Goal: Transaction & Acquisition: Download file/media

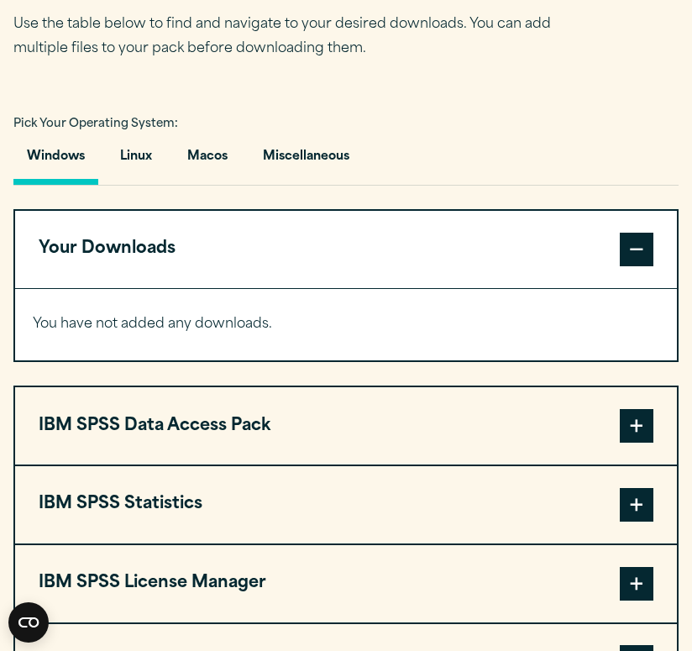
scroll to position [1041, 0]
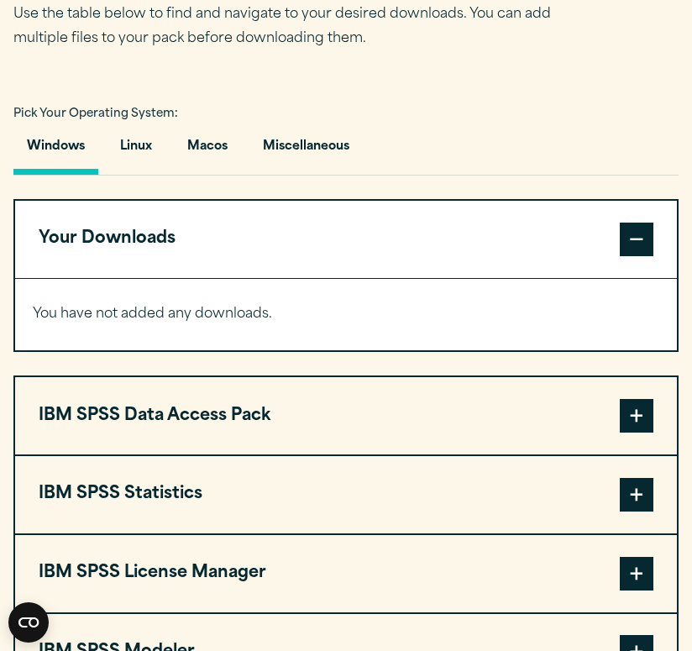
click at [173, 482] on button "IBM SPSS Statistics" at bounding box center [346, 494] width 662 height 77
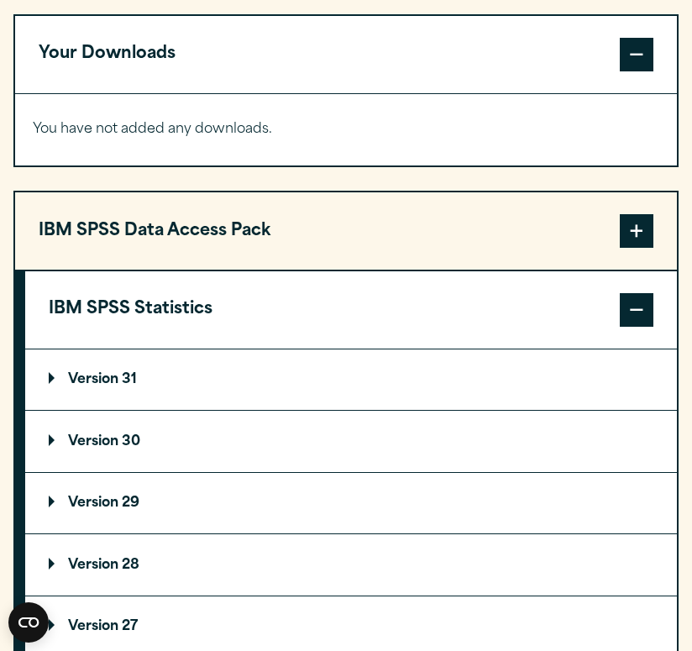
scroll to position [1226, 0]
click at [124, 381] on p "Version 31" at bounding box center [93, 379] width 88 height 13
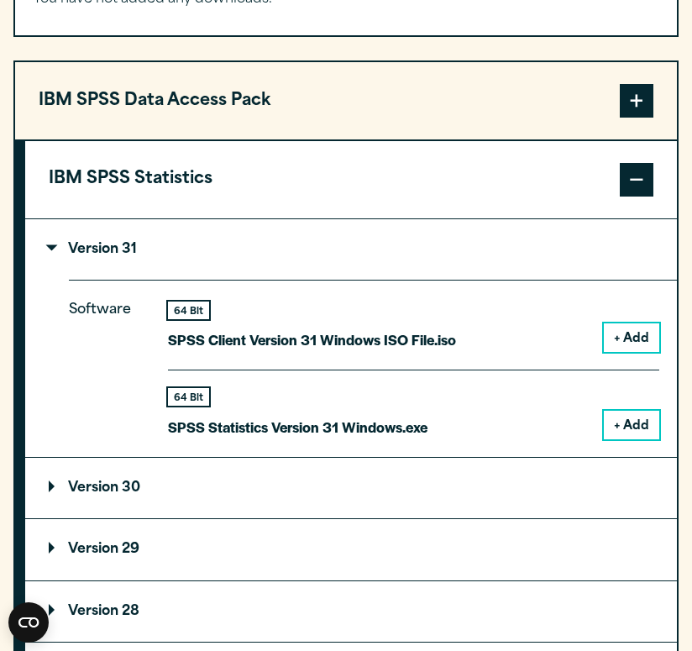
scroll to position [1359, 0]
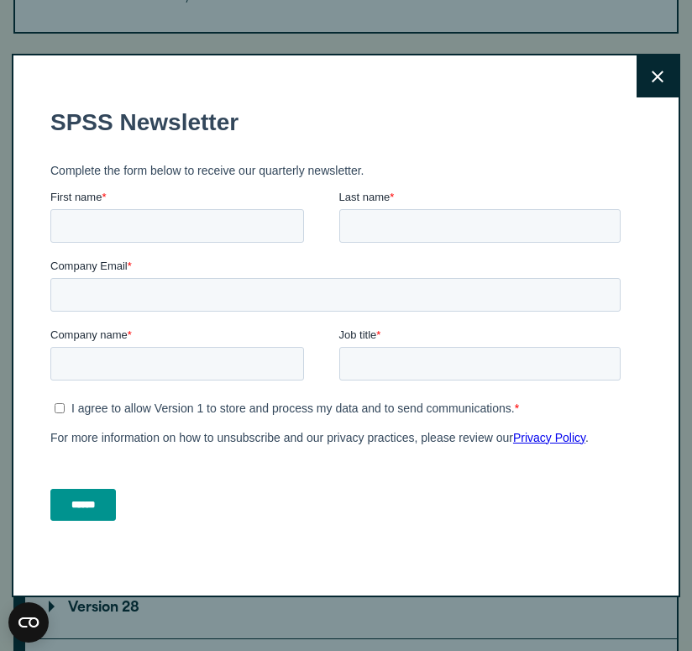
click at [659, 83] on button "Close" at bounding box center [658, 76] width 42 height 42
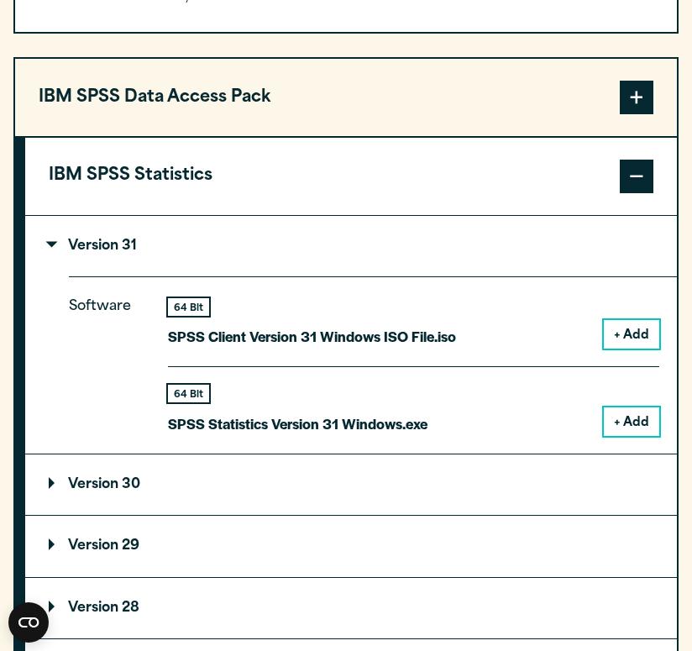
click at [628, 407] on button "+ Add" at bounding box center [631, 421] width 55 height 29
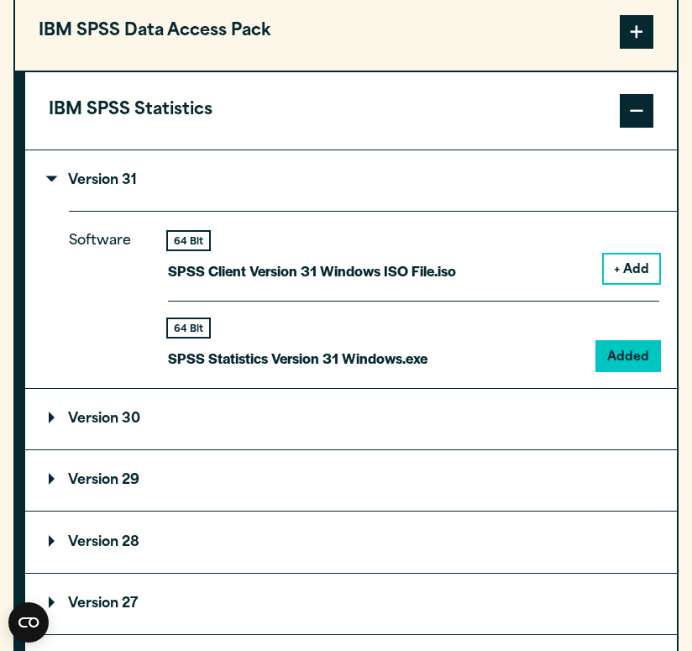
scroll to position [1500, 0]
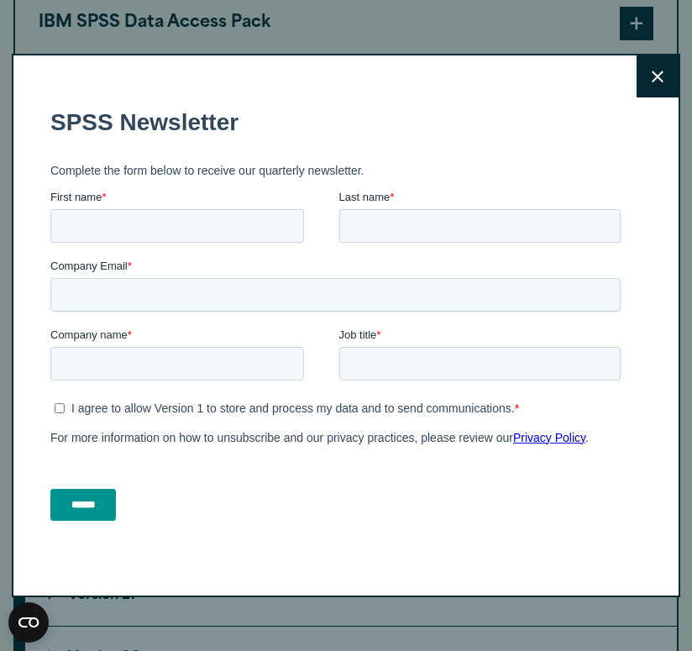
click at [659, 76] on icon at bounding box center [658, 77] width 12 height 12
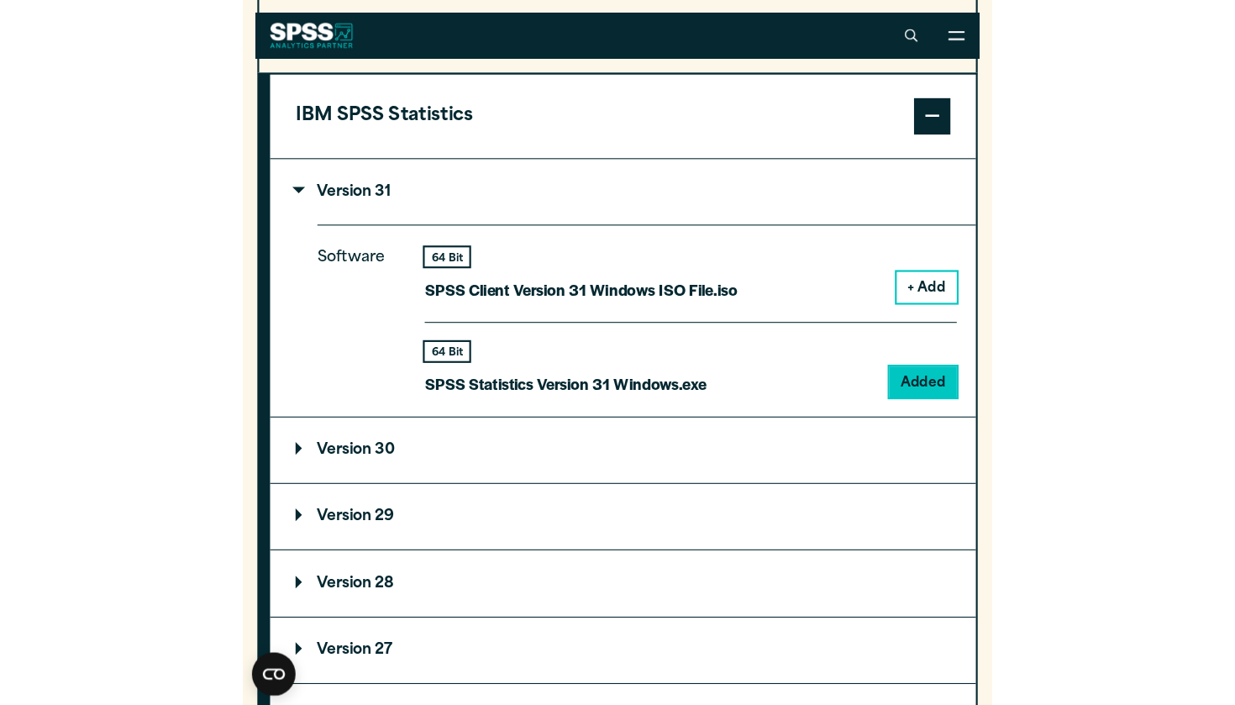
scroll to position [1490, 0]
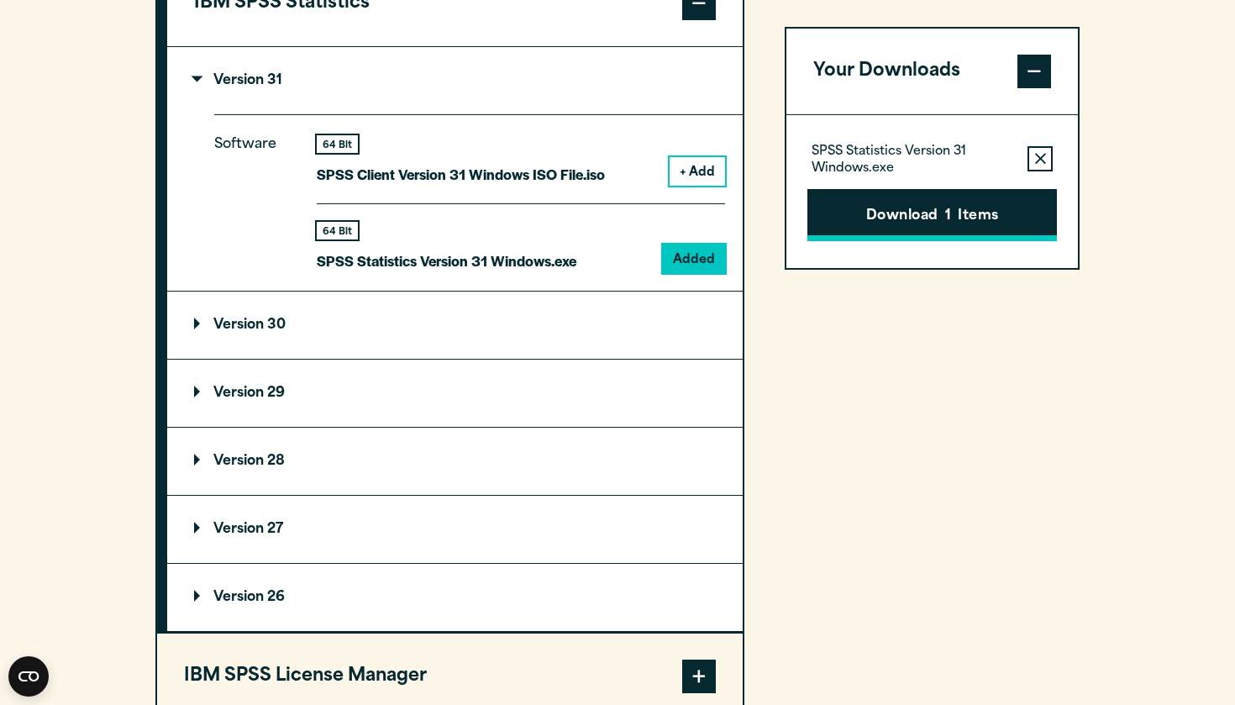
click at [691, 199] on button "Download 1 Items" at bounding box center [932, 215] width 250 height 52
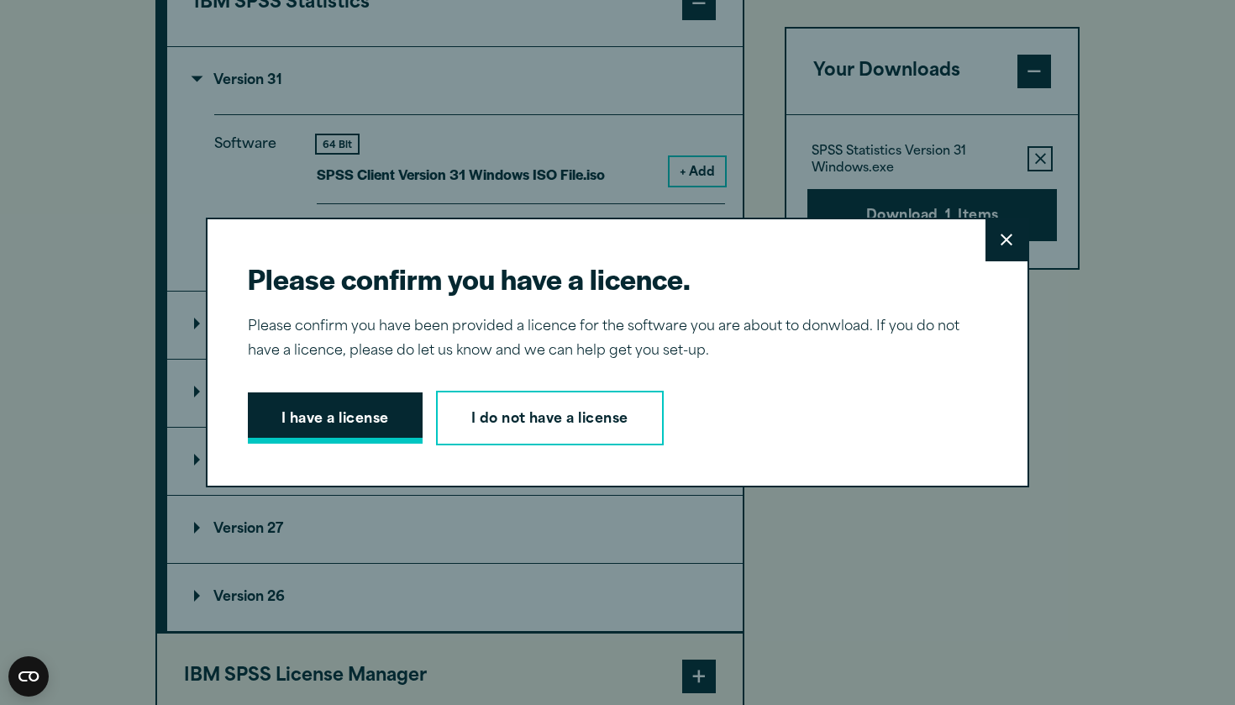
click at [307, 422] on button "I have a license" at bounding box center [335, 418] width 175 height 52
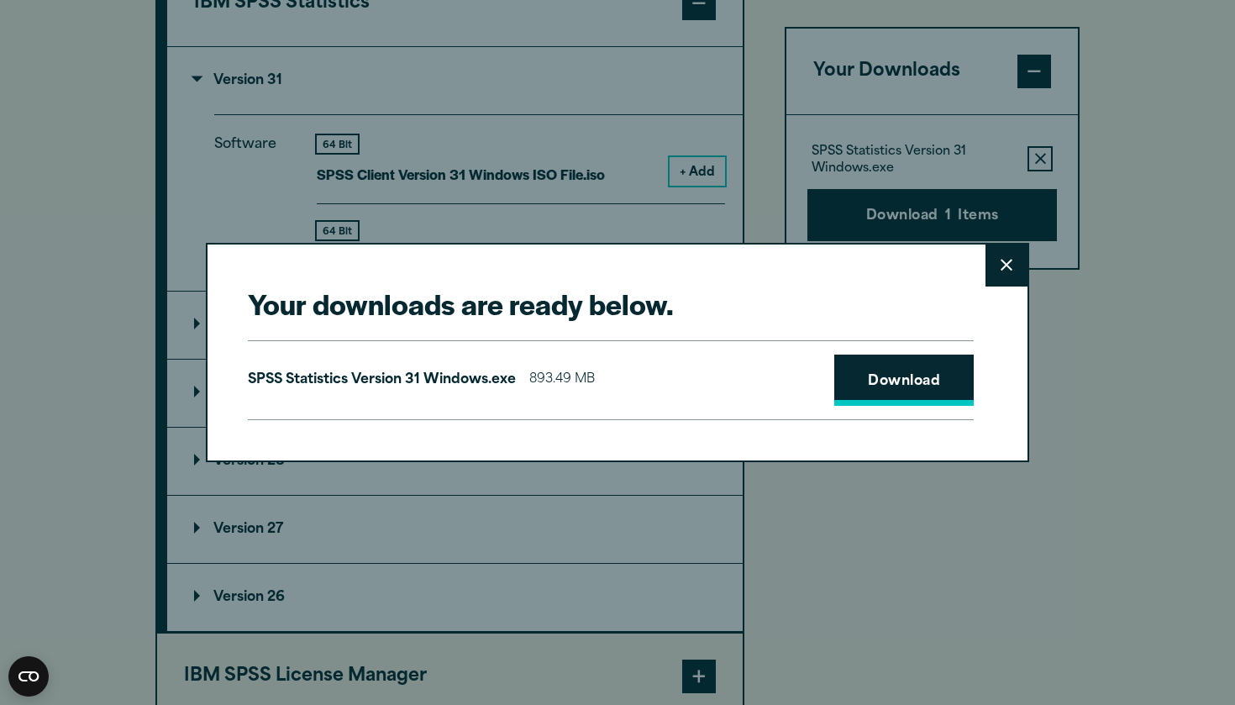
click at [691, 391] on link "Download" at bounding box center [903, 381] width 139 height 52
drag, startPoint x: 1046, startPoint y: 704, endPoint x: 742, endPoint y: 430, distance: 409.3
click at [691, 430] on div "Your downloads are ready below. Close SPSS Statistics Version 31 Windows.exe 89…" at bounding box center [617, 352] width 823 height 219
click at [691, 376] on link "Download" at bounding box center [903, 381] width 139 height 52
click at [691, 474] on div "Your downloads are ready below. Close SPSS Statistics Version 31 Windows.exe 89…" at bounding box center [617, 352] width 1235 height 705
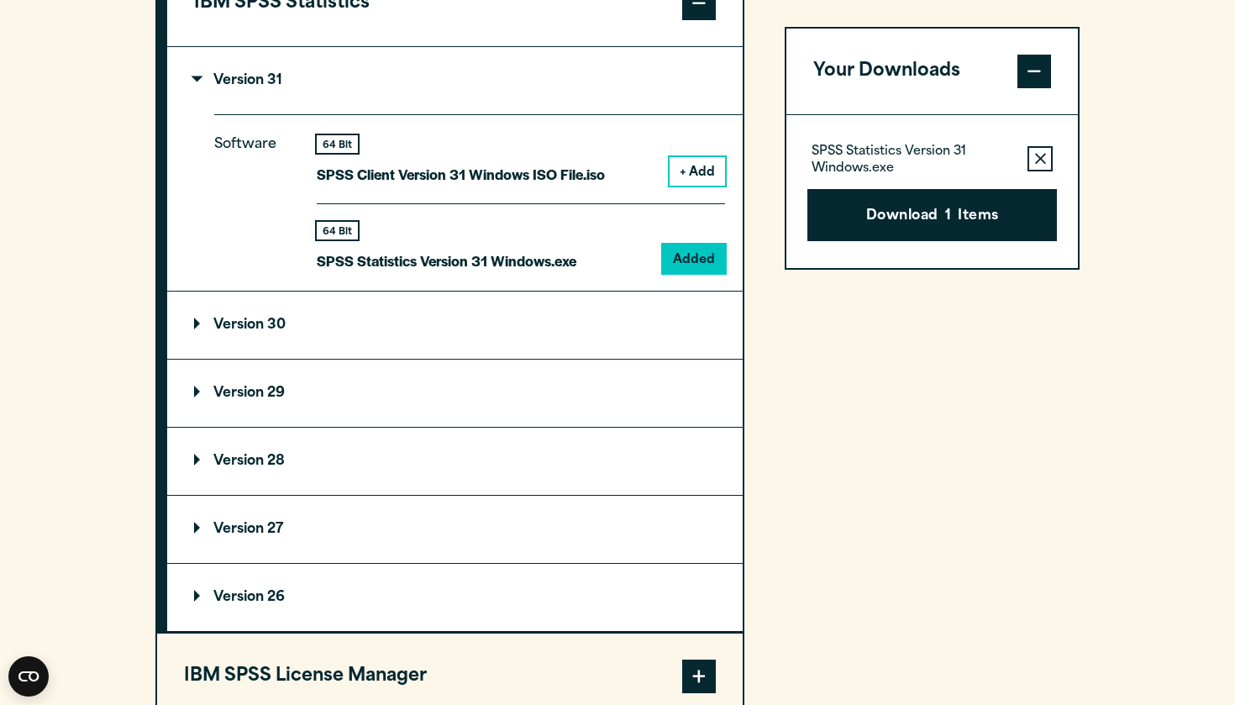
click at [691, 413] on div "Your Downloads SPSS Statistics Version 31 Windows.exe Remove this item from you…" at bounding box center [932, 382] width 295 height 1023
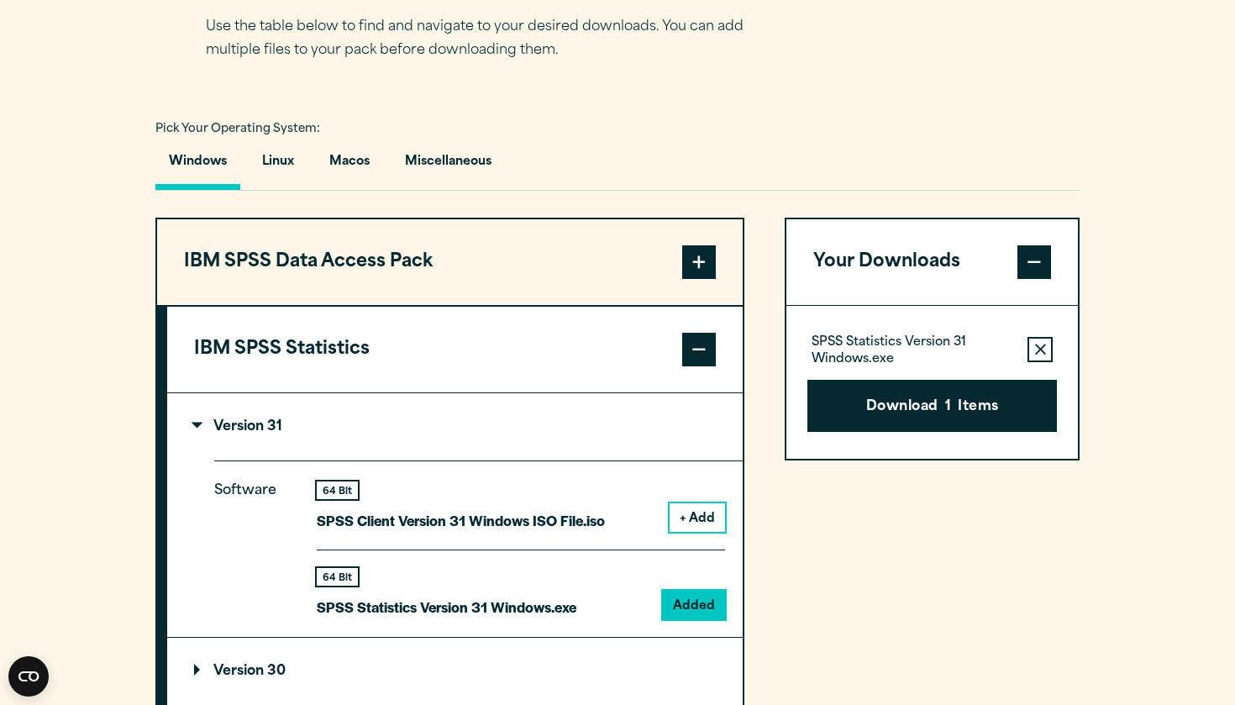
scroll to position [1140, 0]
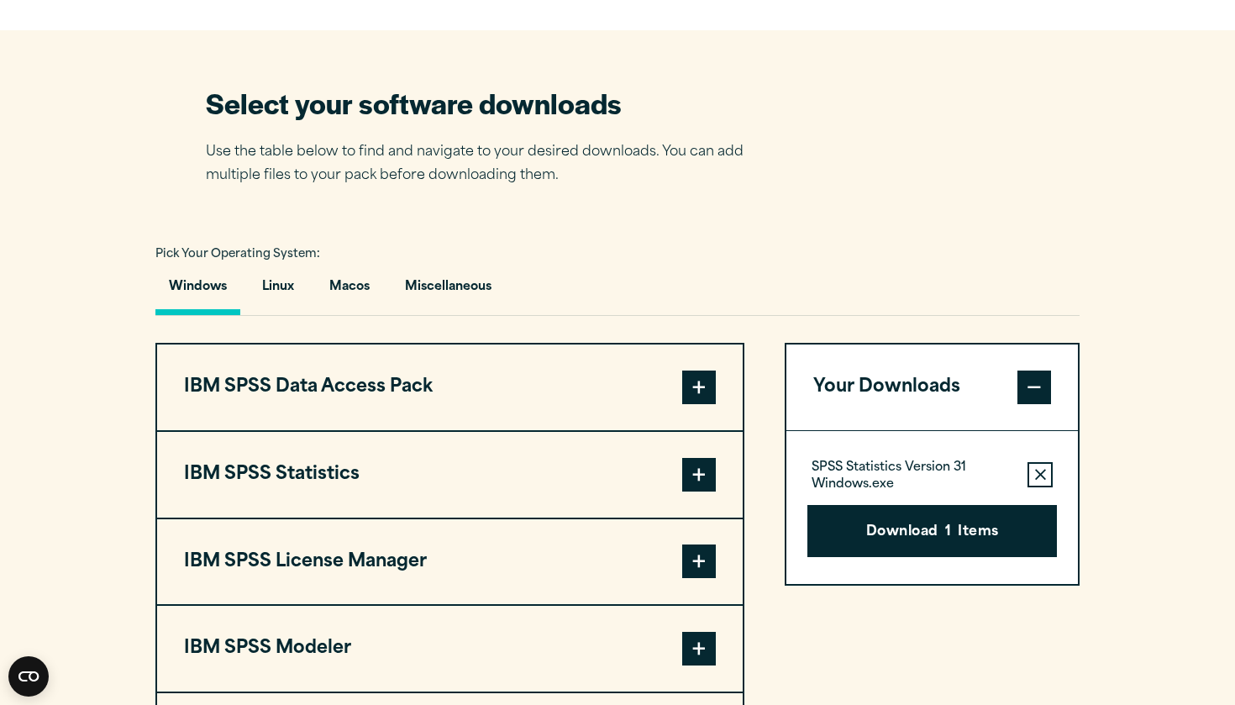
scroll to position [1019, 0]
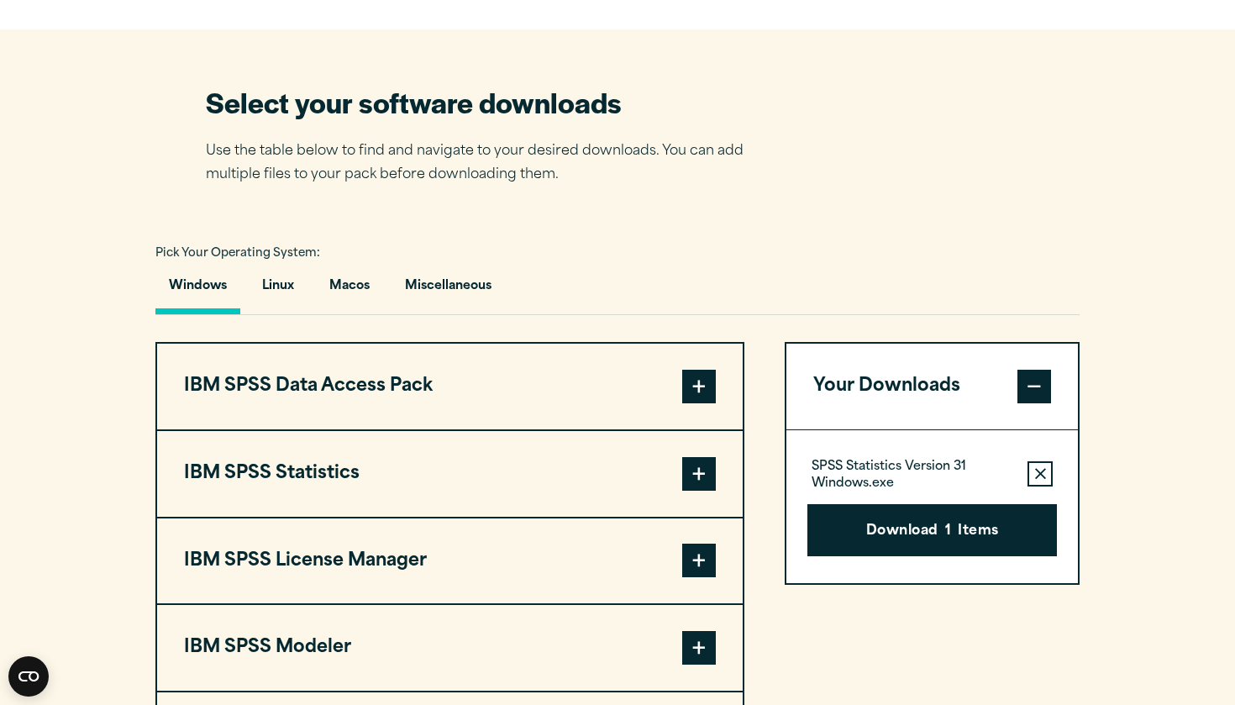
click at [689, 479] on span at bounding box center [699, 474] width 34 height 34
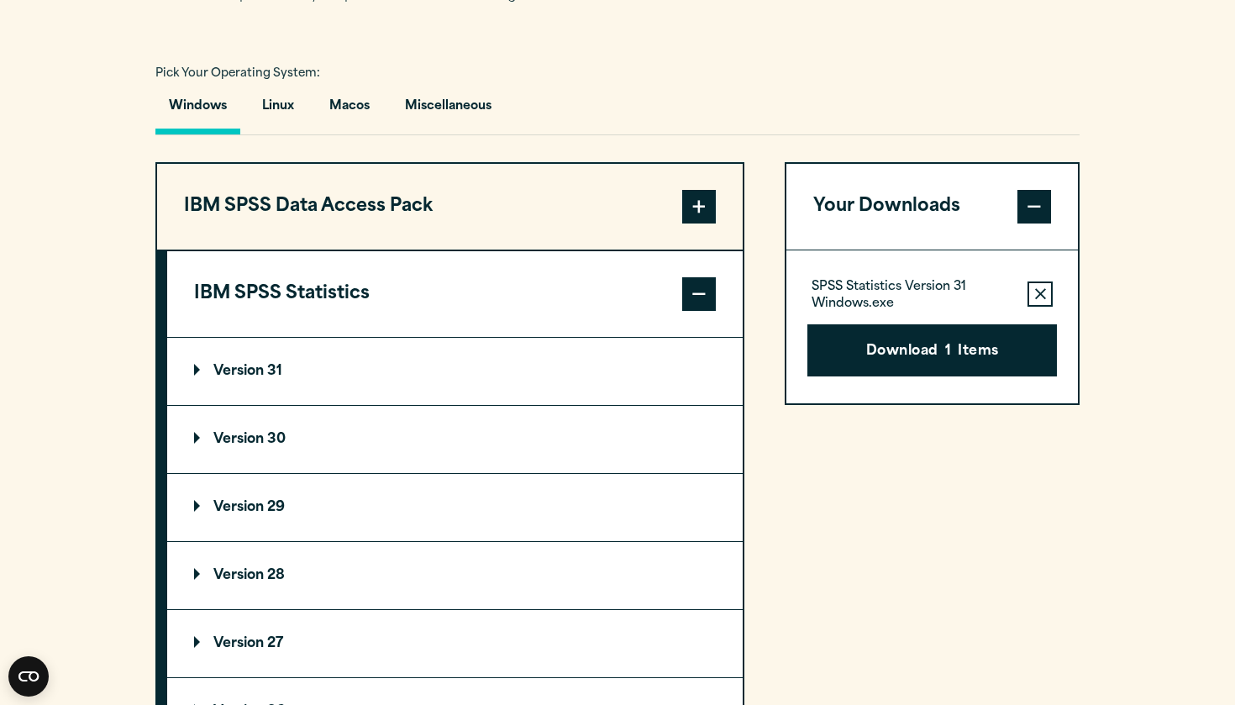
scroll to position [1214, 0]
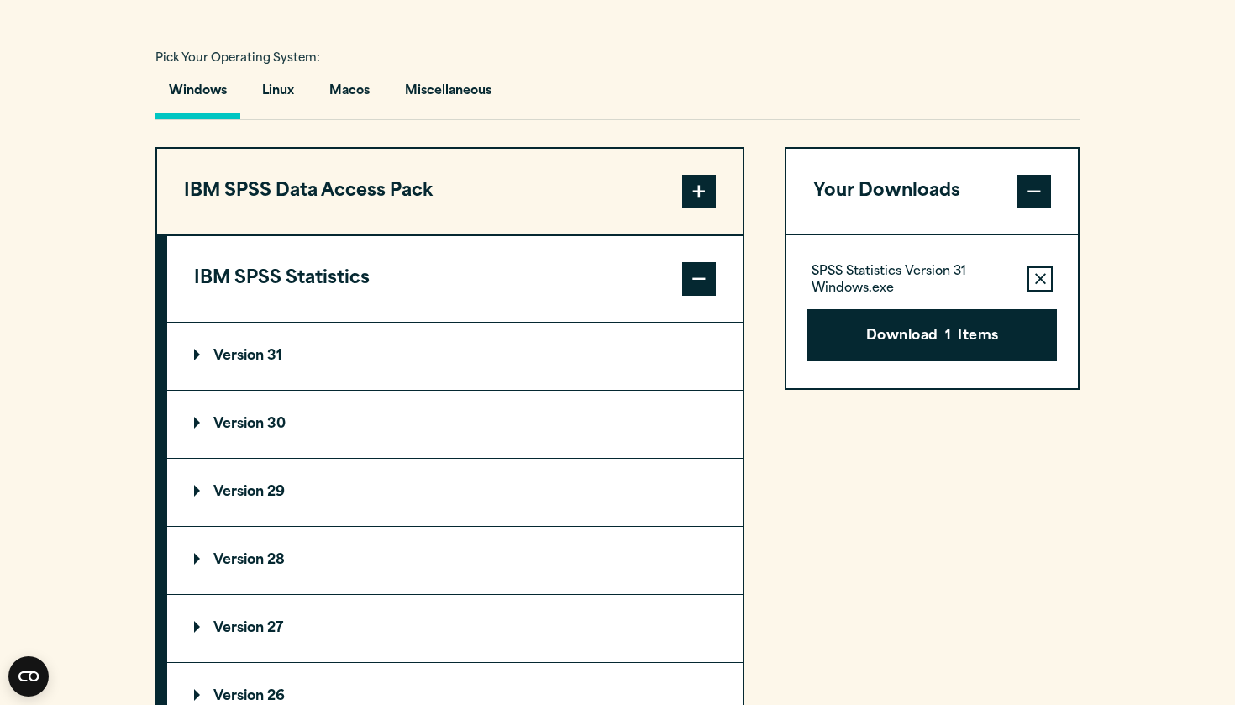
click at [302, 351] on summary "Version 31" at bounding box center [454, 356] width 575 height 67
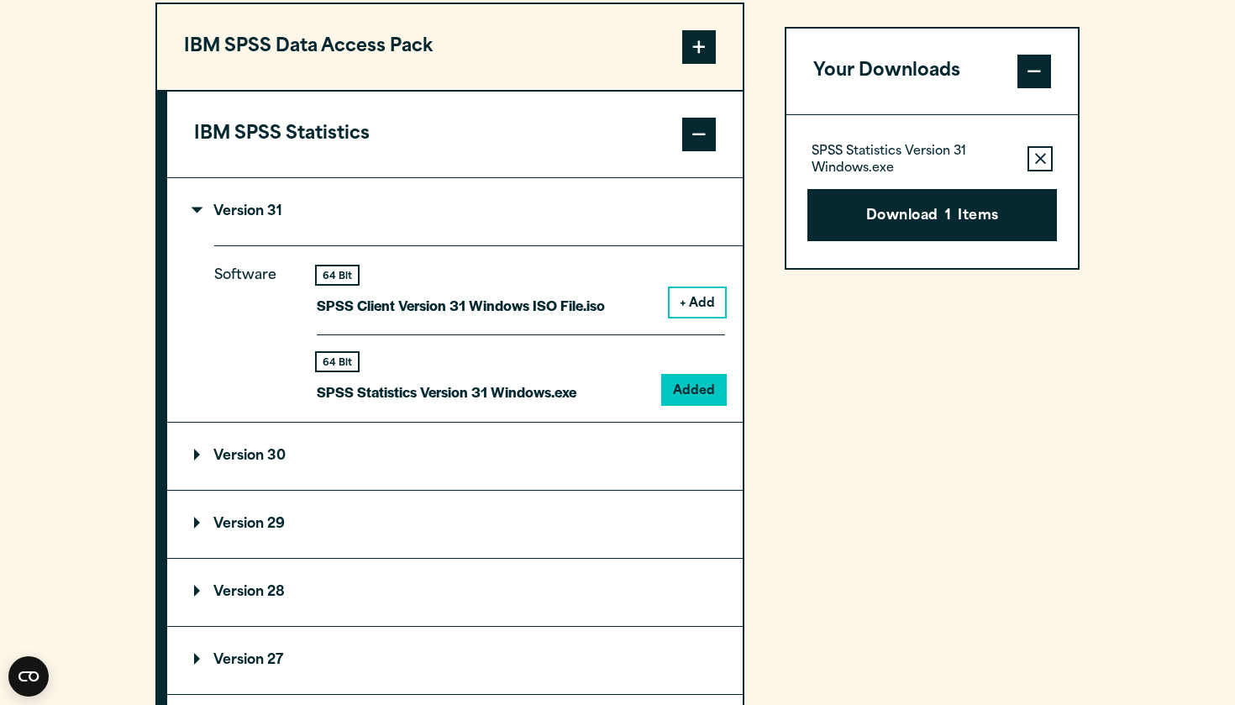
scroll to position [1360, 0]
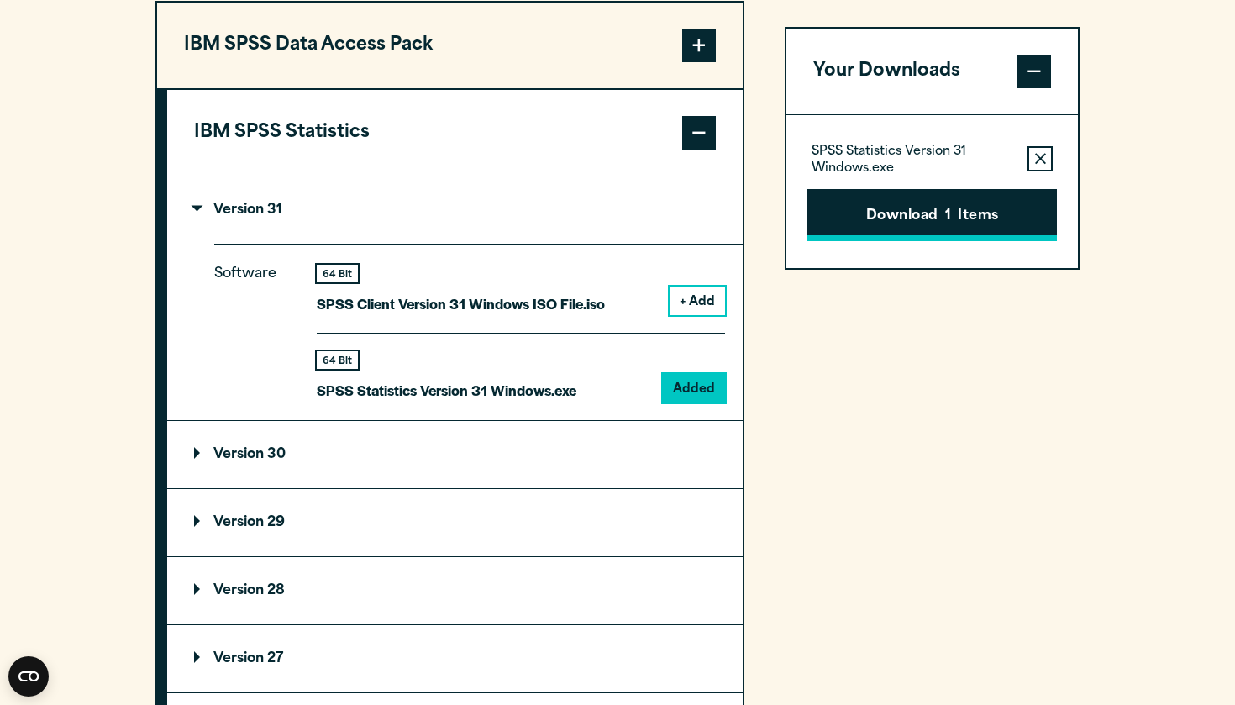
click at [960, 216] on button "Download 1 Items" at bounding box center [932, 215] width 250 height 52
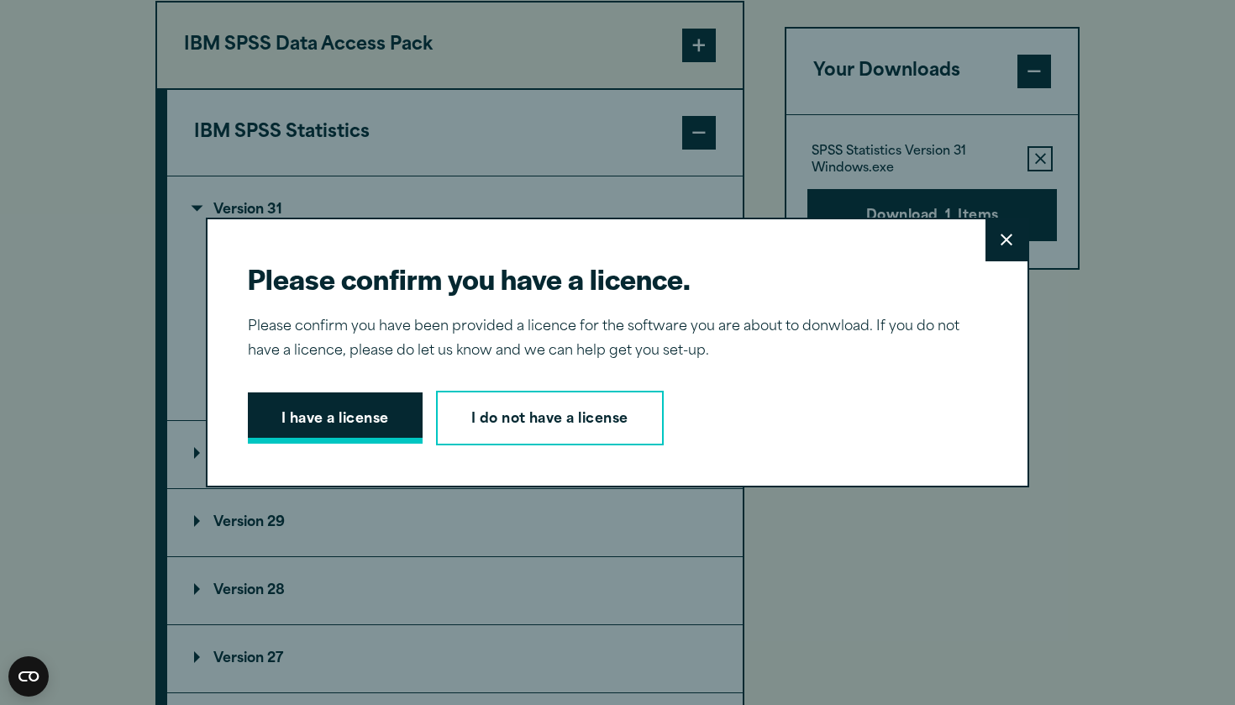
click at [362, 418] on button "I have a license" at bounding box center [335, 418] width 175 height 52
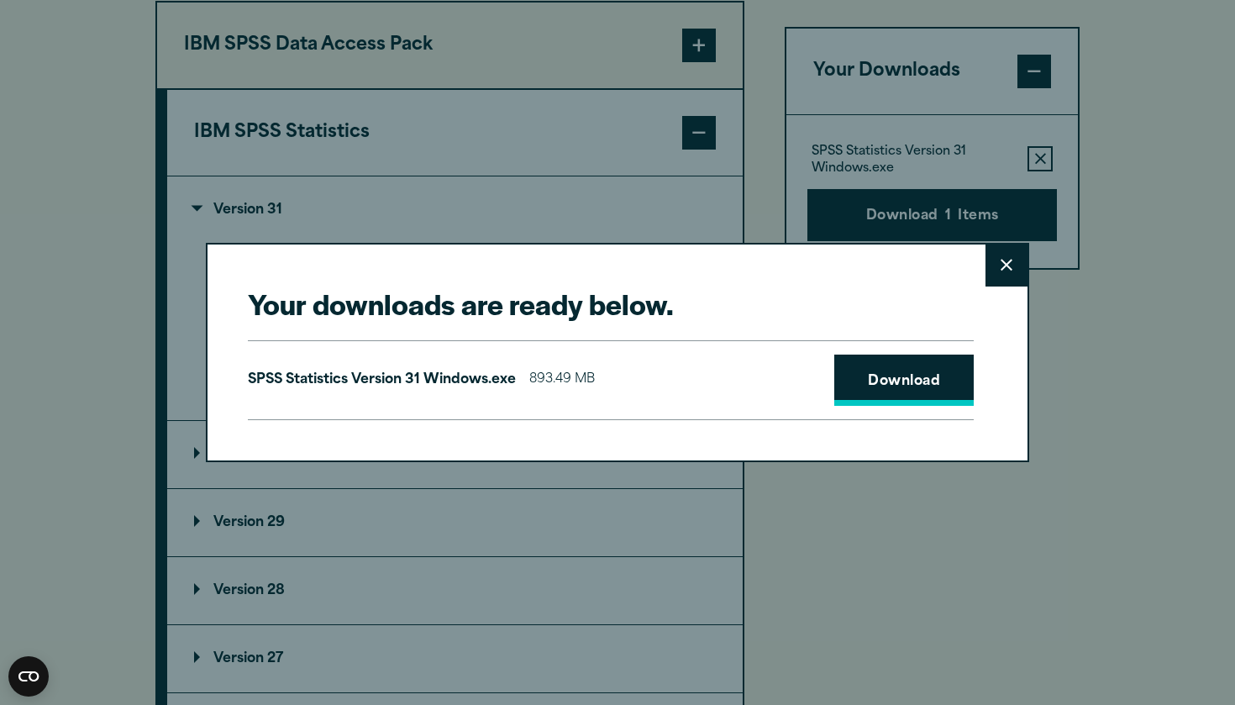
click at [861, 387] on link "Download" at bounding box center [903, 381] width 139 height 52
click at [1012, 275] on button "Close" at bounding box center [1006, 265] width 42 height 42
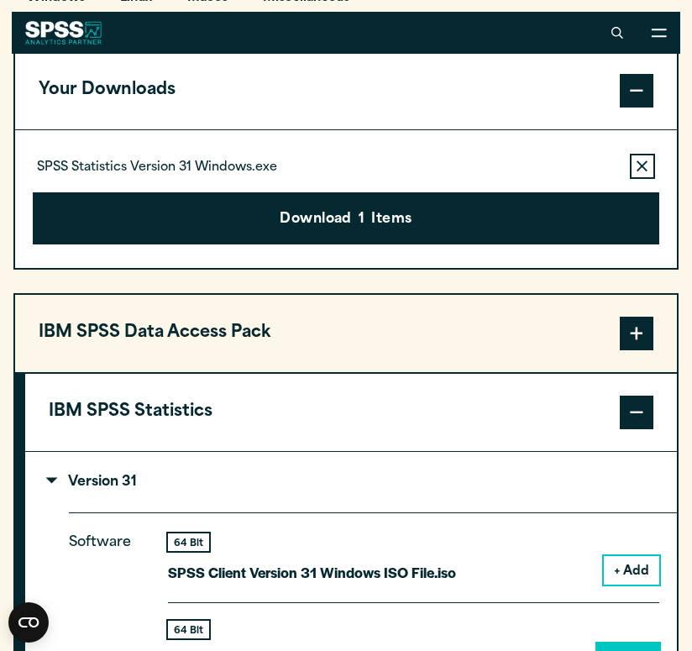
scroll to position [1185, 0]
